Goal: Check status: Check status

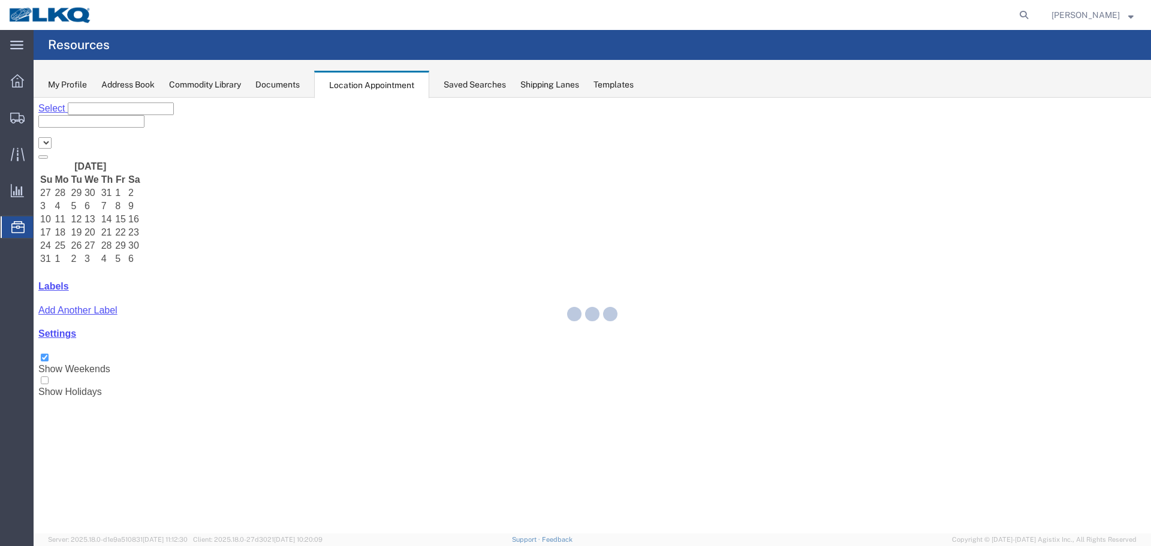
select select "28018"
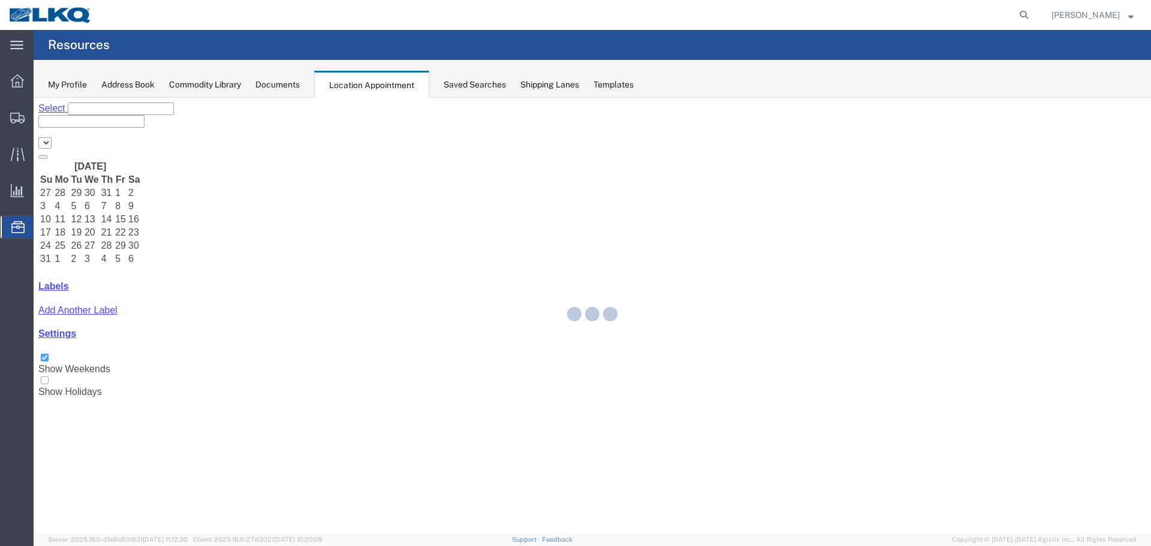
select select "28018"
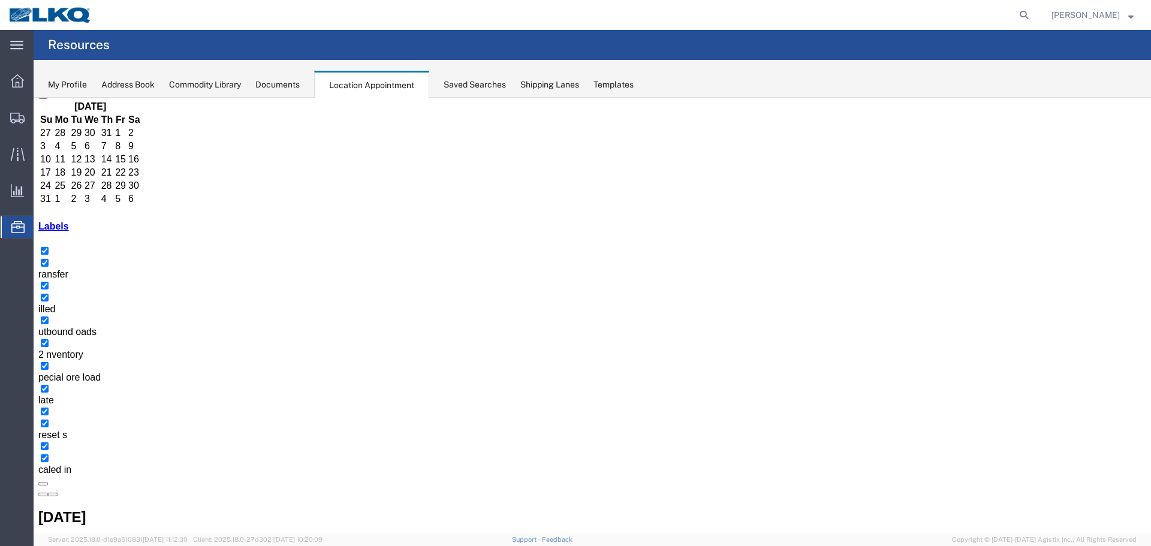
scroll to position [61, 0]
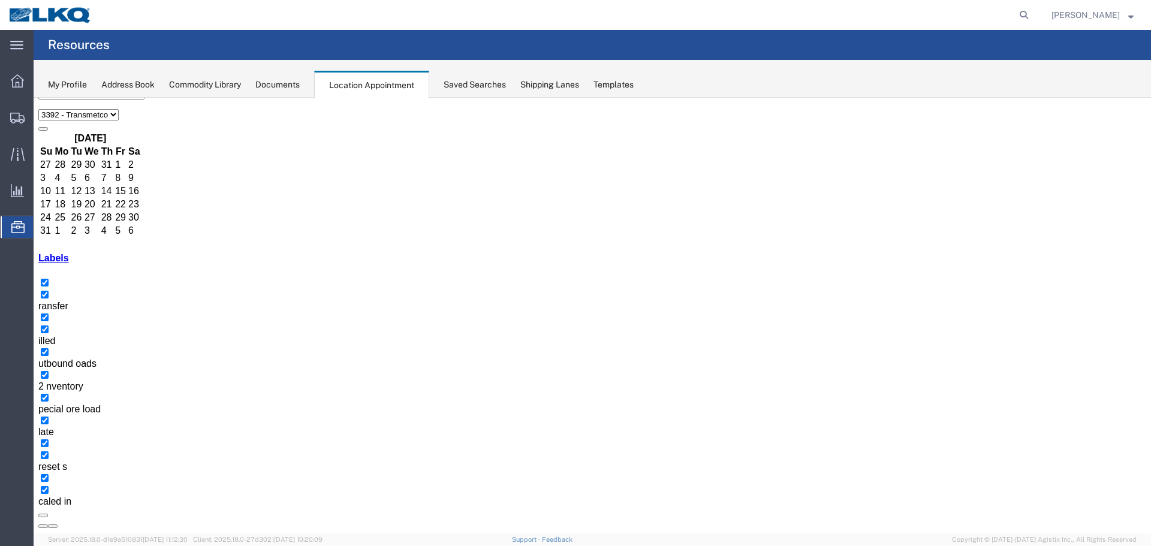
scroll to position [0, 0]
